Goal: Browse casually: Explore the website without a specific task or goal

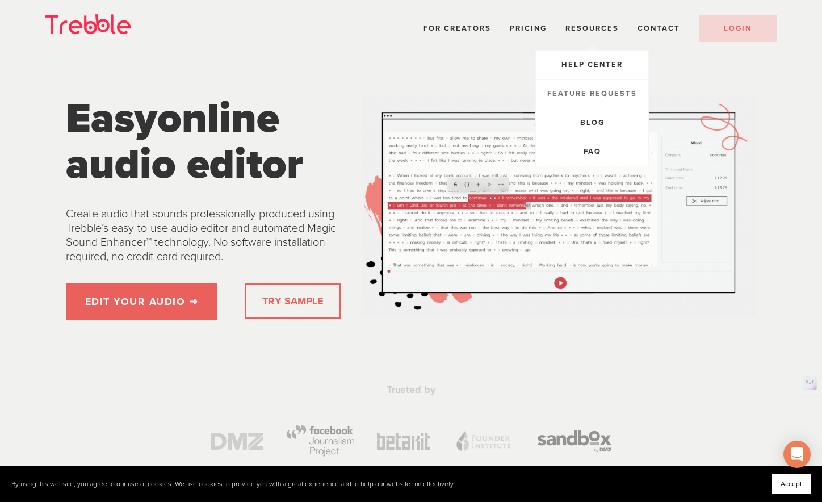
click at [594, 91] on span "Feature Requests" at bounding box center [593, 93] width 90 height 9
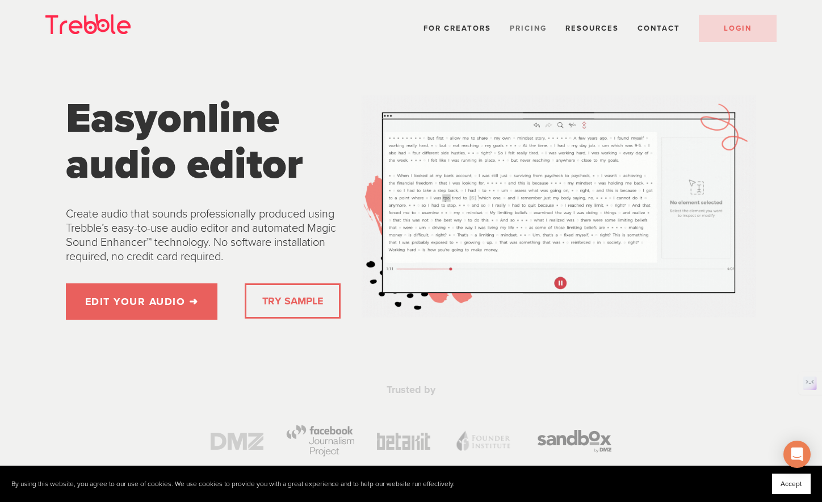
click at [532, 27] on span "Pricing" at bounding box center [528, 28] width 37 height 9
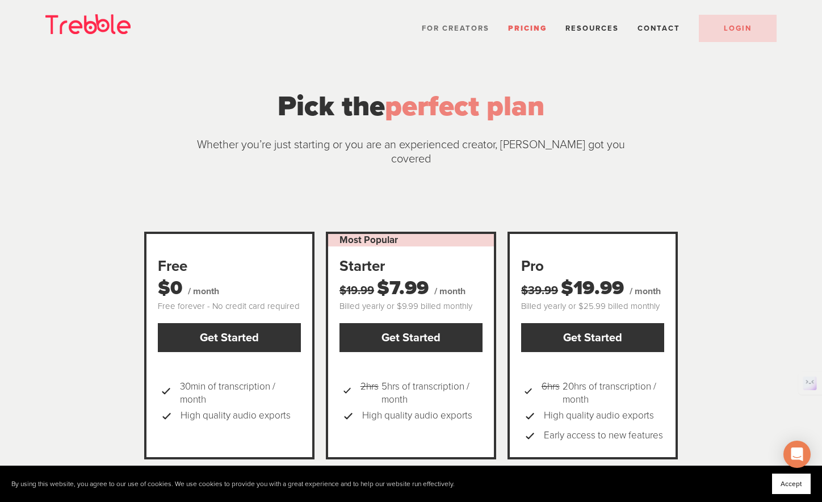
click at [446, 25] on span "For Creators" at bounding box center [456, 28] width 68 height 9
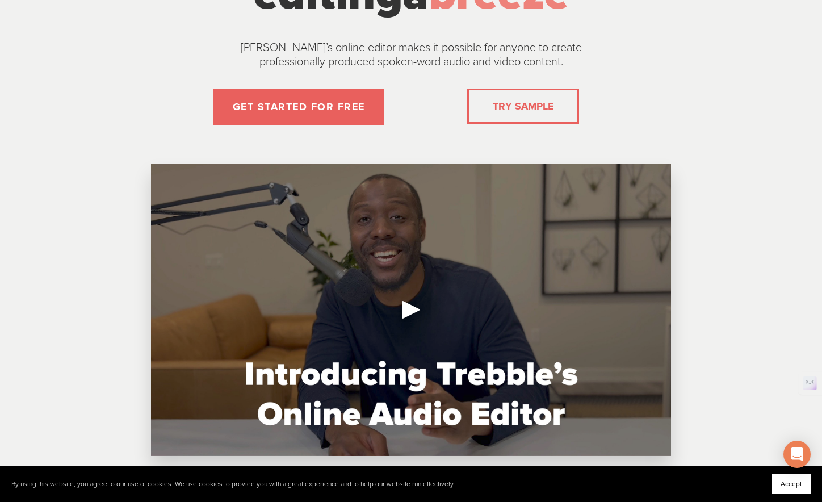
click at [408, 308] on div "Play" at bounding box center [411, 309] width 27 height 27
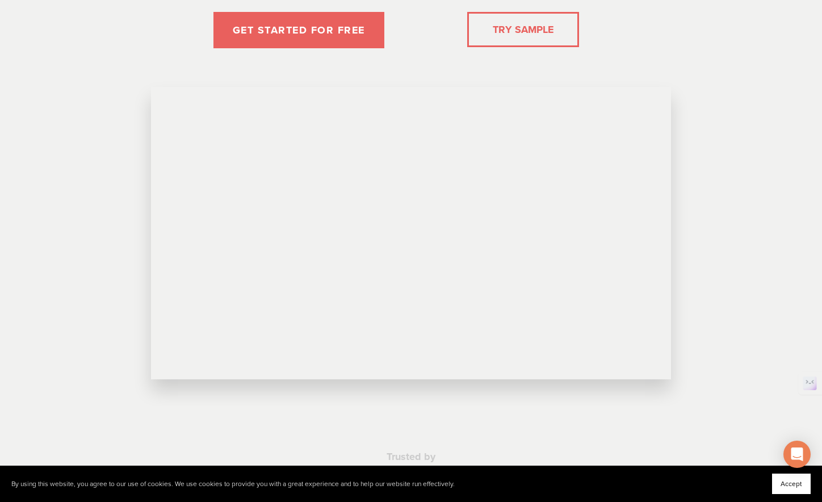
scroll to position [256, 0]
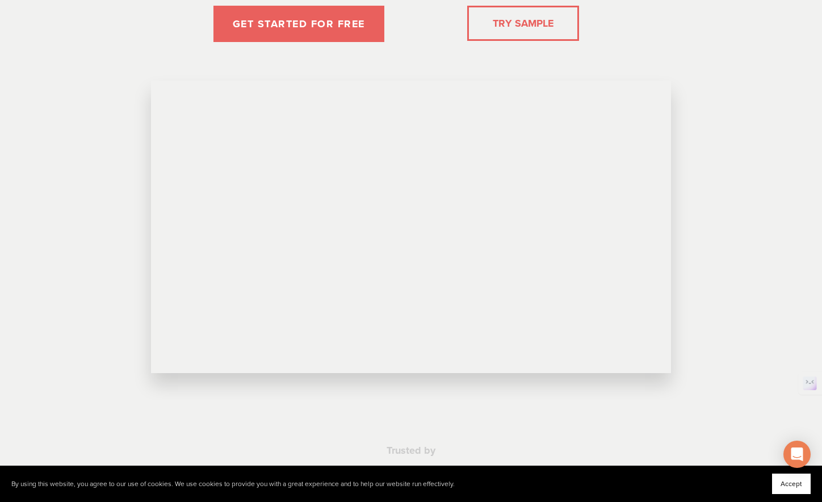
click at [717, 316] on div "New Page Make audio editing a breeze Trebble’s online audio editor makes it pos…" at bounding box center [411, 72] width 677 height 656
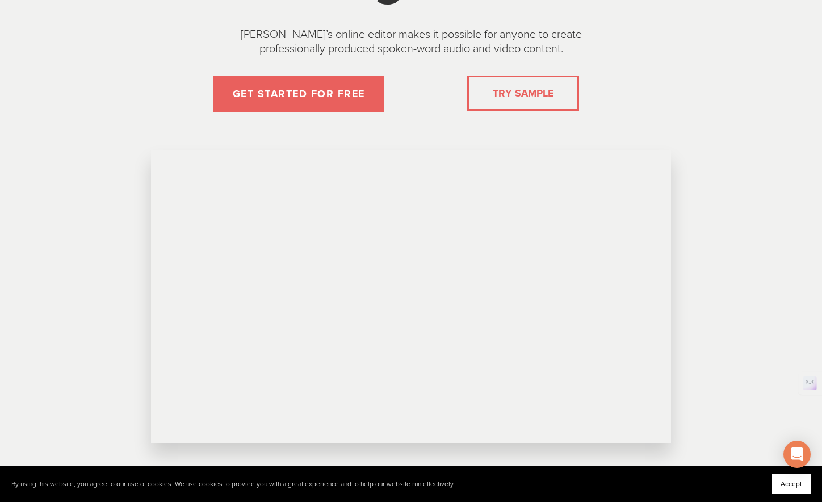
scroll to position [189, 0]
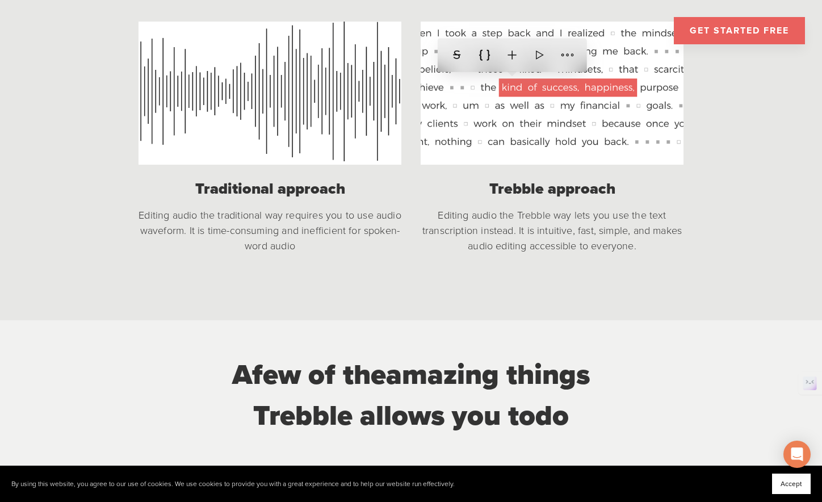
click at [273, 106] on div at bounding box center [270, 93] width 263 height 143
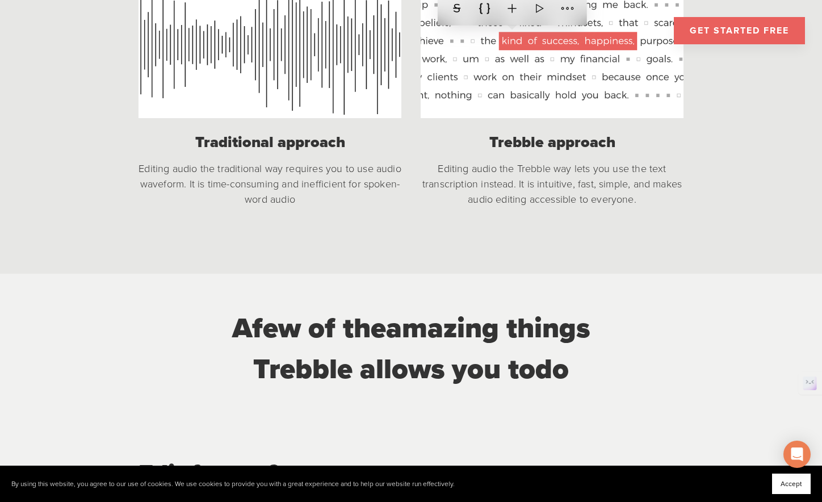
scroll to position [1040, 0]
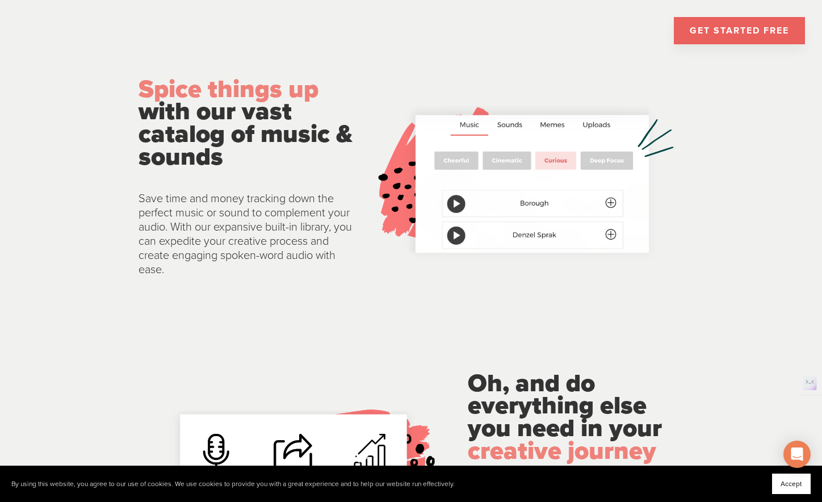
scroll to position [2013, 0]
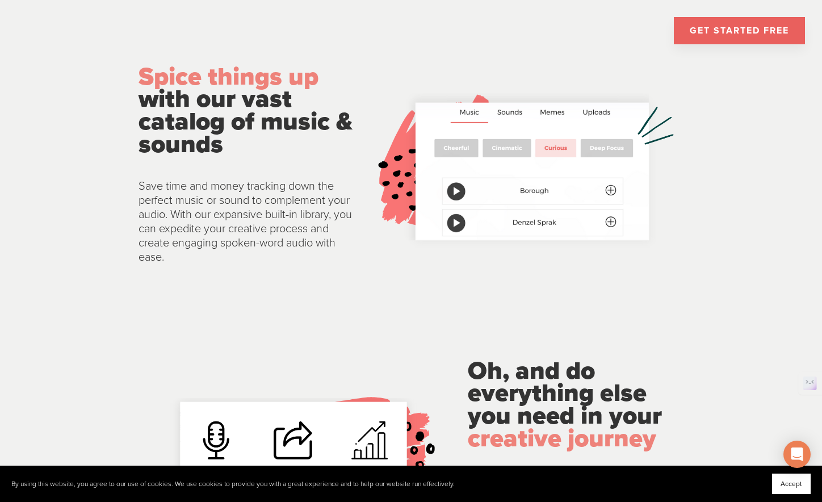
click at [389, 240] on img at bounding box center [529, 170] width 310 height 155
click at [456, 193] on img at bounding box center [529, 170] width 310 height 155
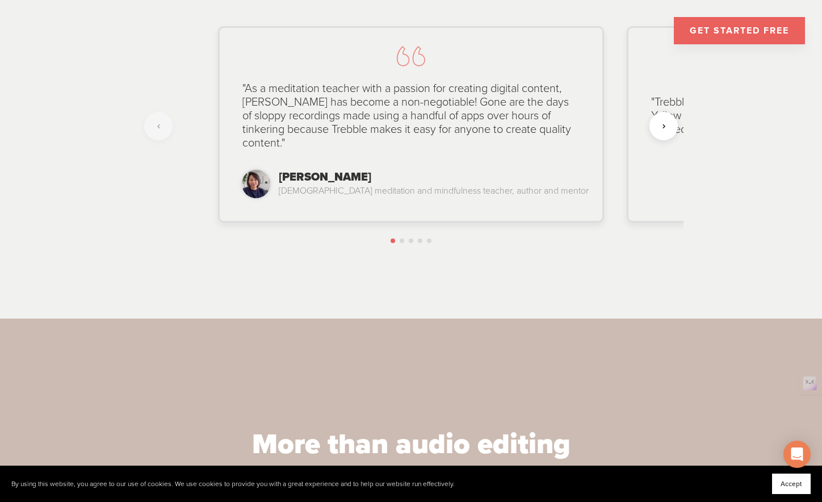
scroll to position [2828, 0]
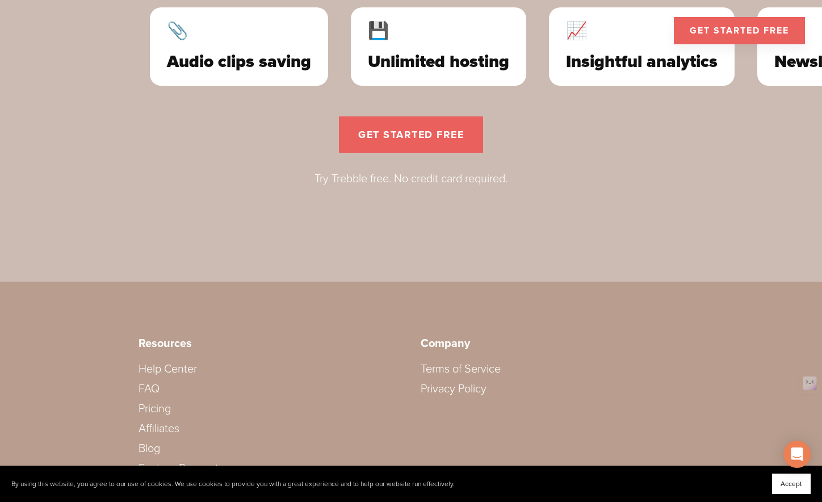
scroll to position [3500, 0]
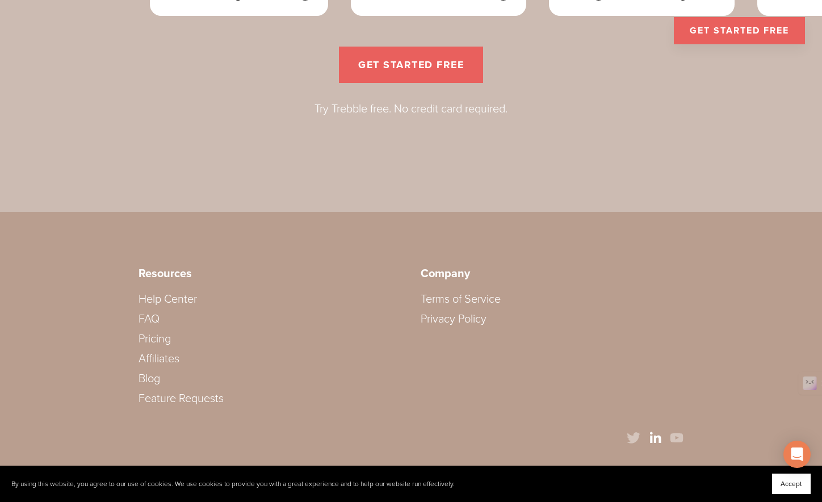
click at [649, 435] on use "LinkedIn" at bounding box center [655, 437] width 27 height 27
click at [153, 383] on link "Blog" at bounding box center [150, 379] width 22 height 14
